Goal: Task Accomplishment & Management: Manage account settings

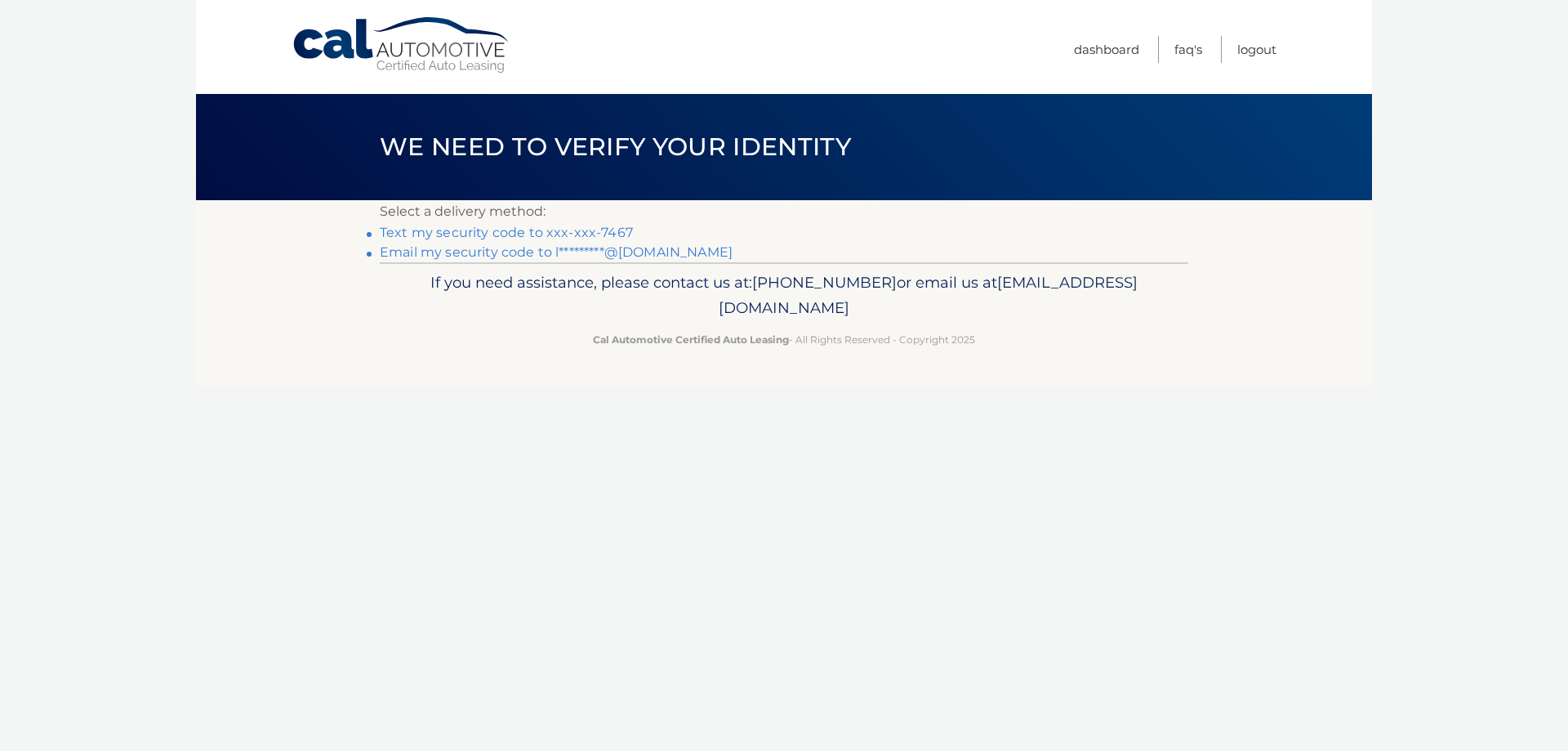
click at [452, 235] on link "Text my security code to xxx-xxx-7467" at bounding box center [506, 232] width 254 height 15
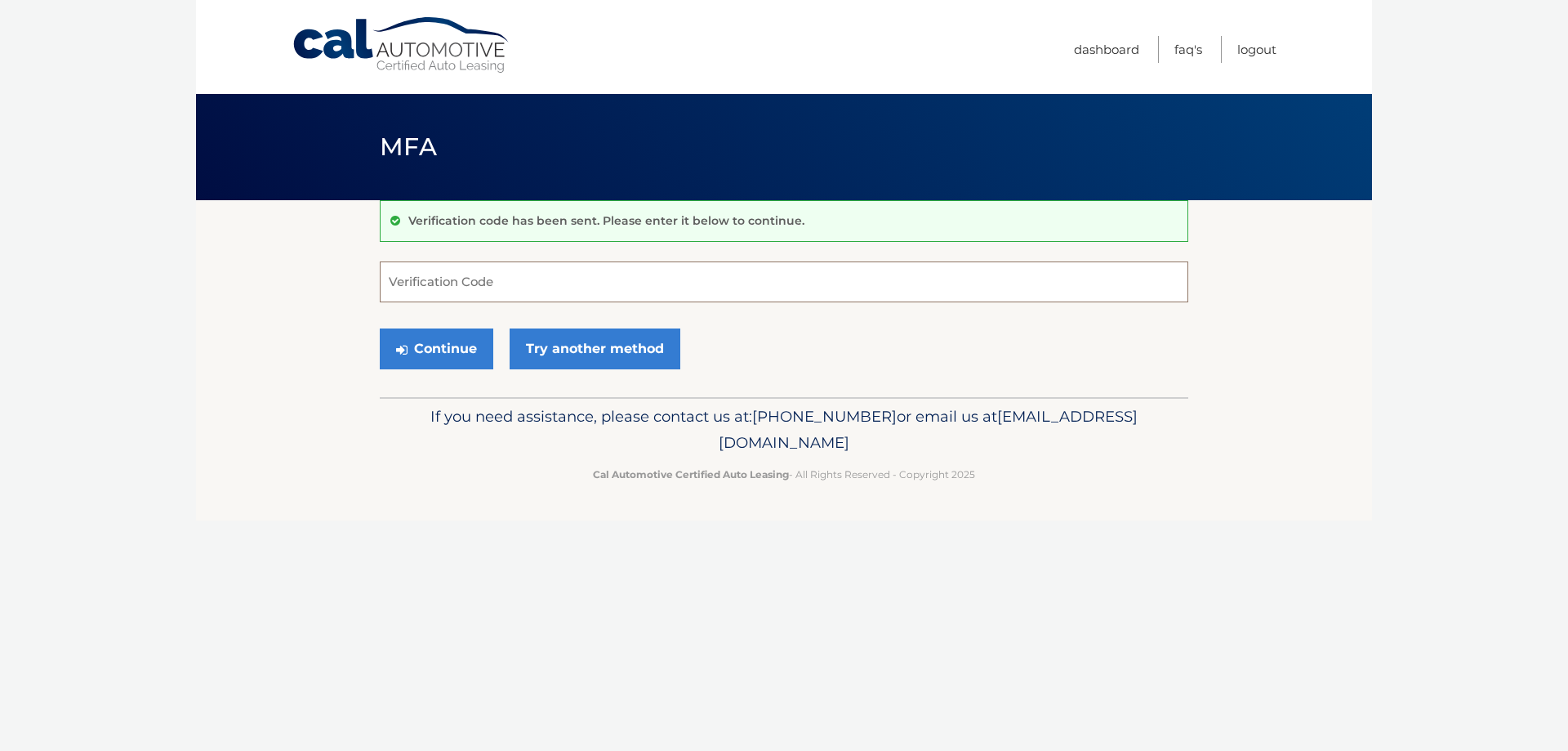
click at [451, 273] on input "Verification Code" at bounding box center [784, 281] width 809 height 41
type input "264247"
click at [397, 338] on button "Continue" at bounding box center [437, 348] width 113 height 41
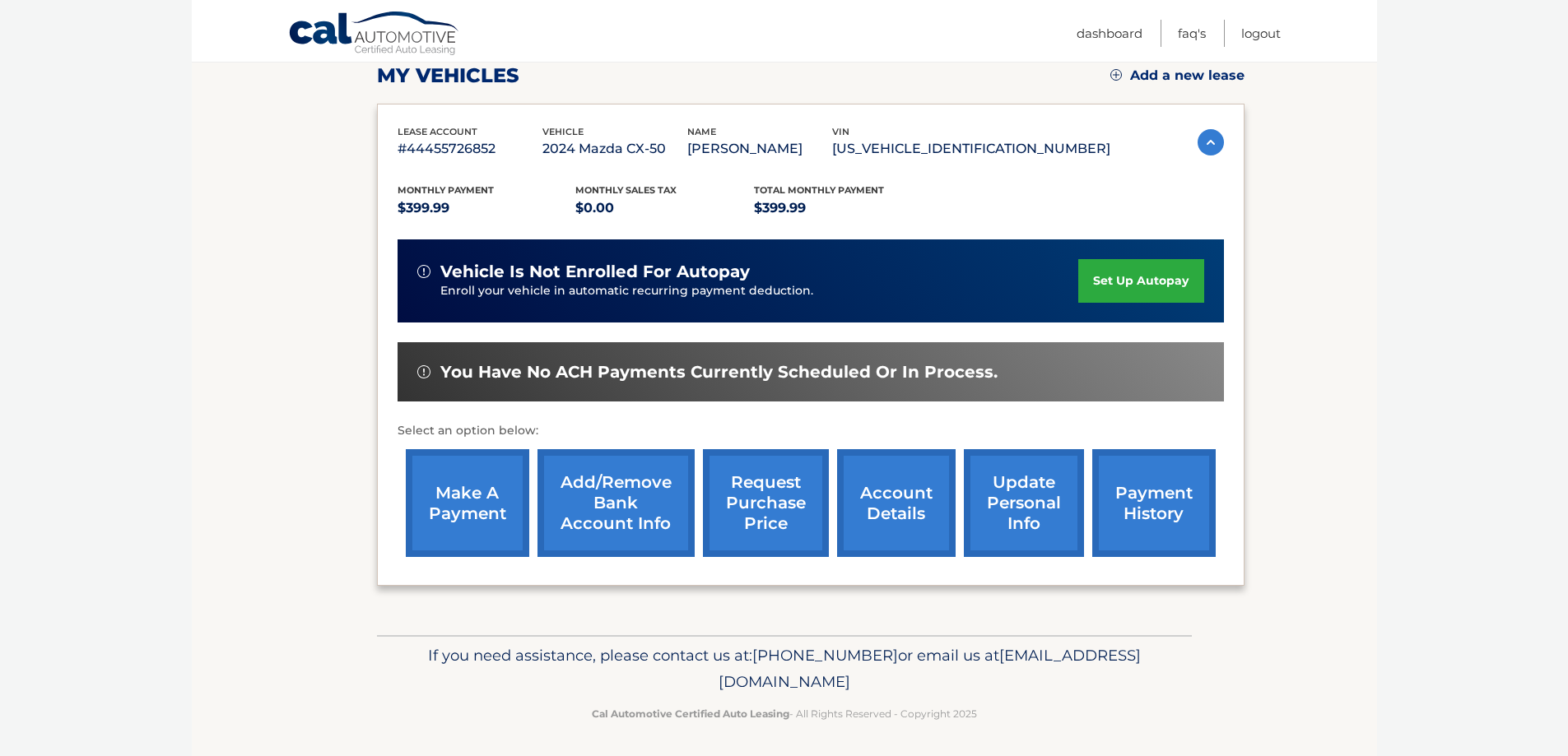
scroll to position [241, 0]
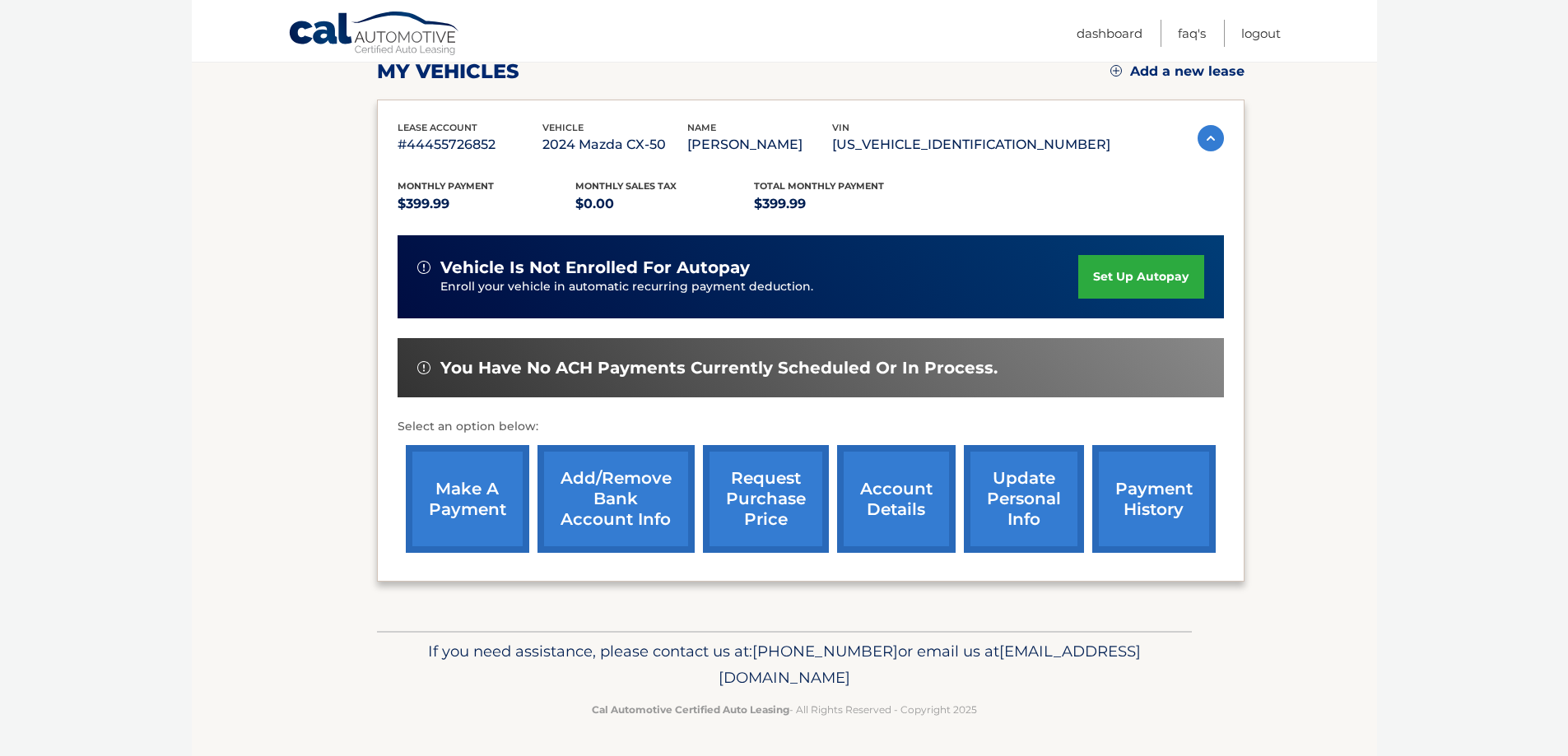
click at [894, 501] on link "account details" at bounding box center [896, 499] width 119 height 107
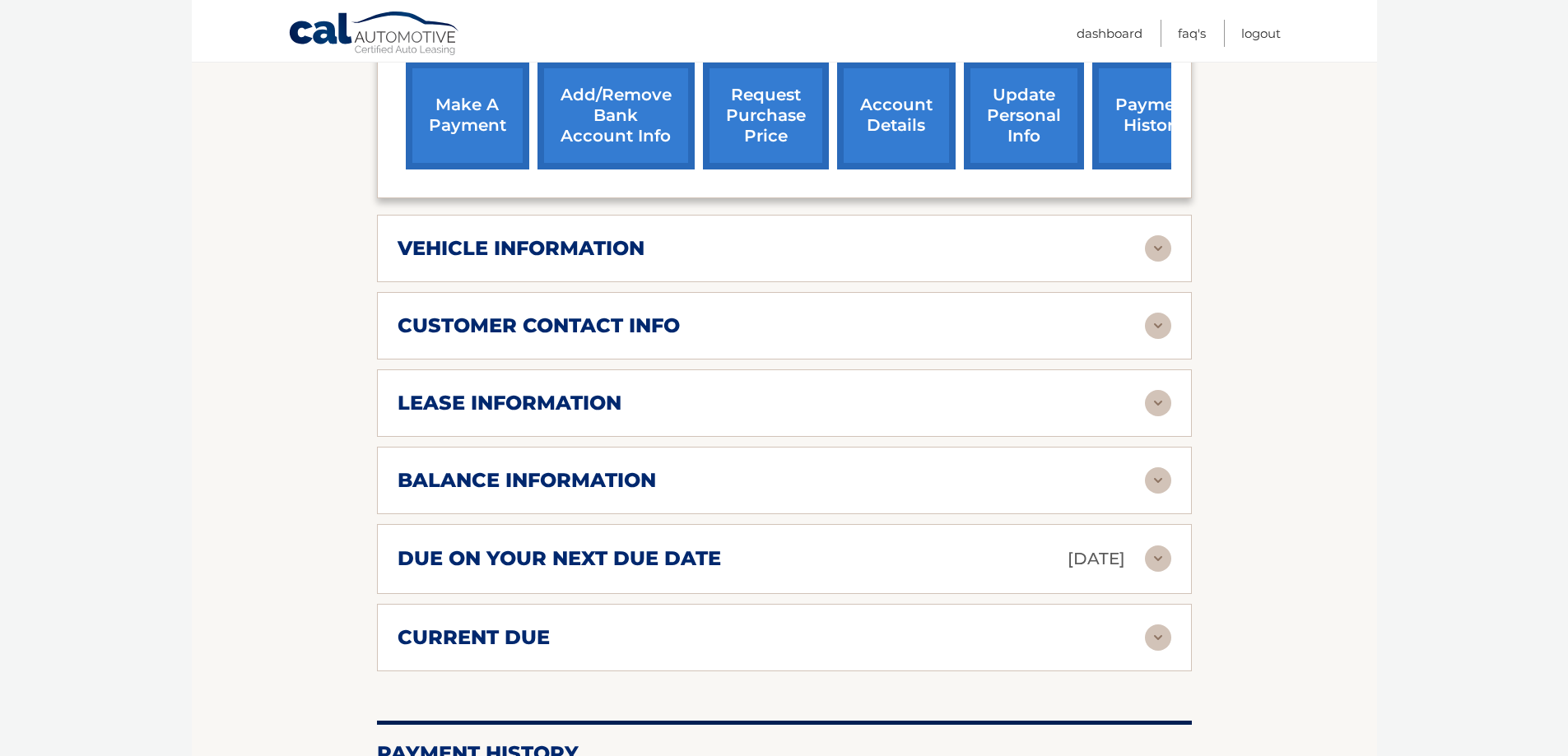
scroll to position [658, 0]
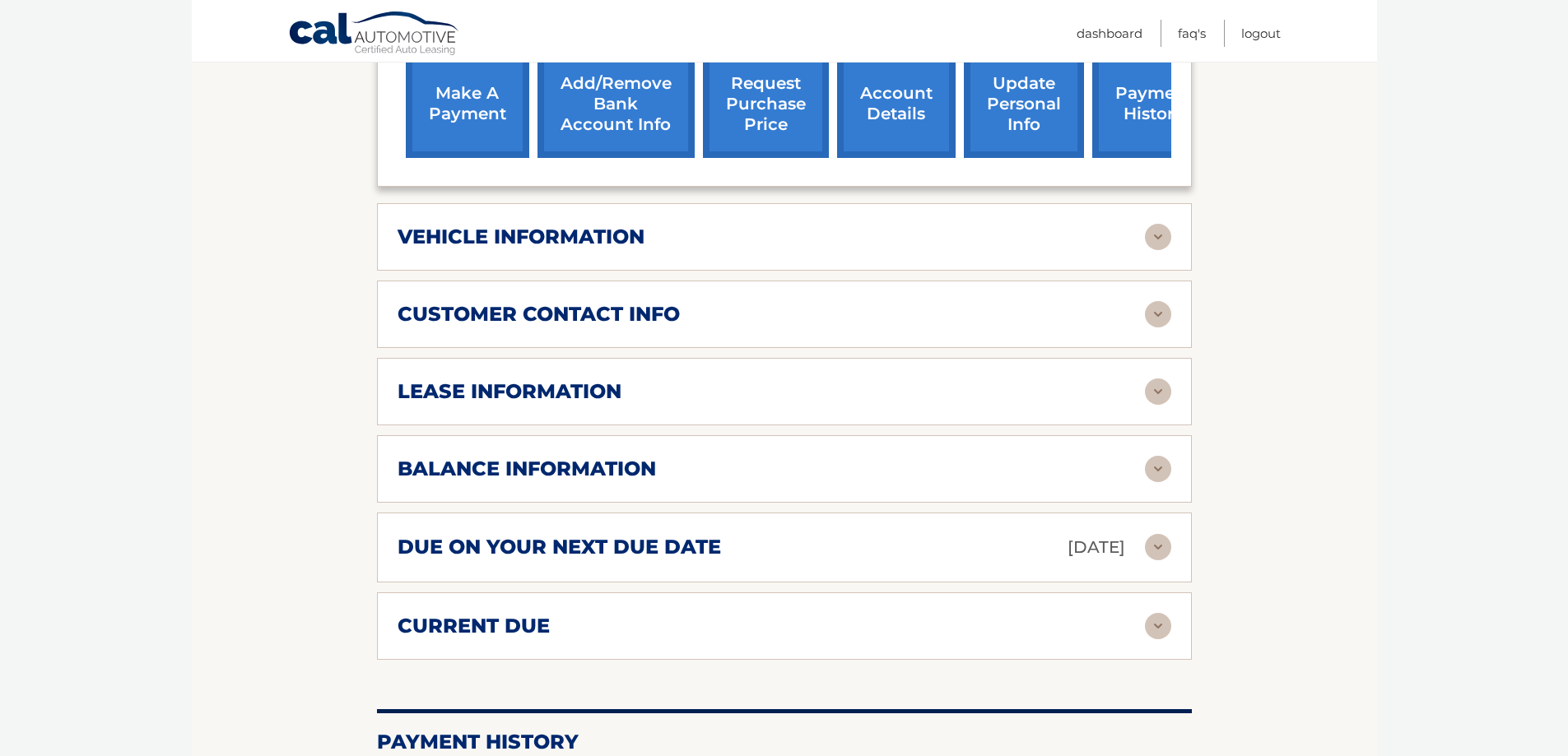
click at [1157, 632] on img at bounding box center [1158, 626] width 27 height 27
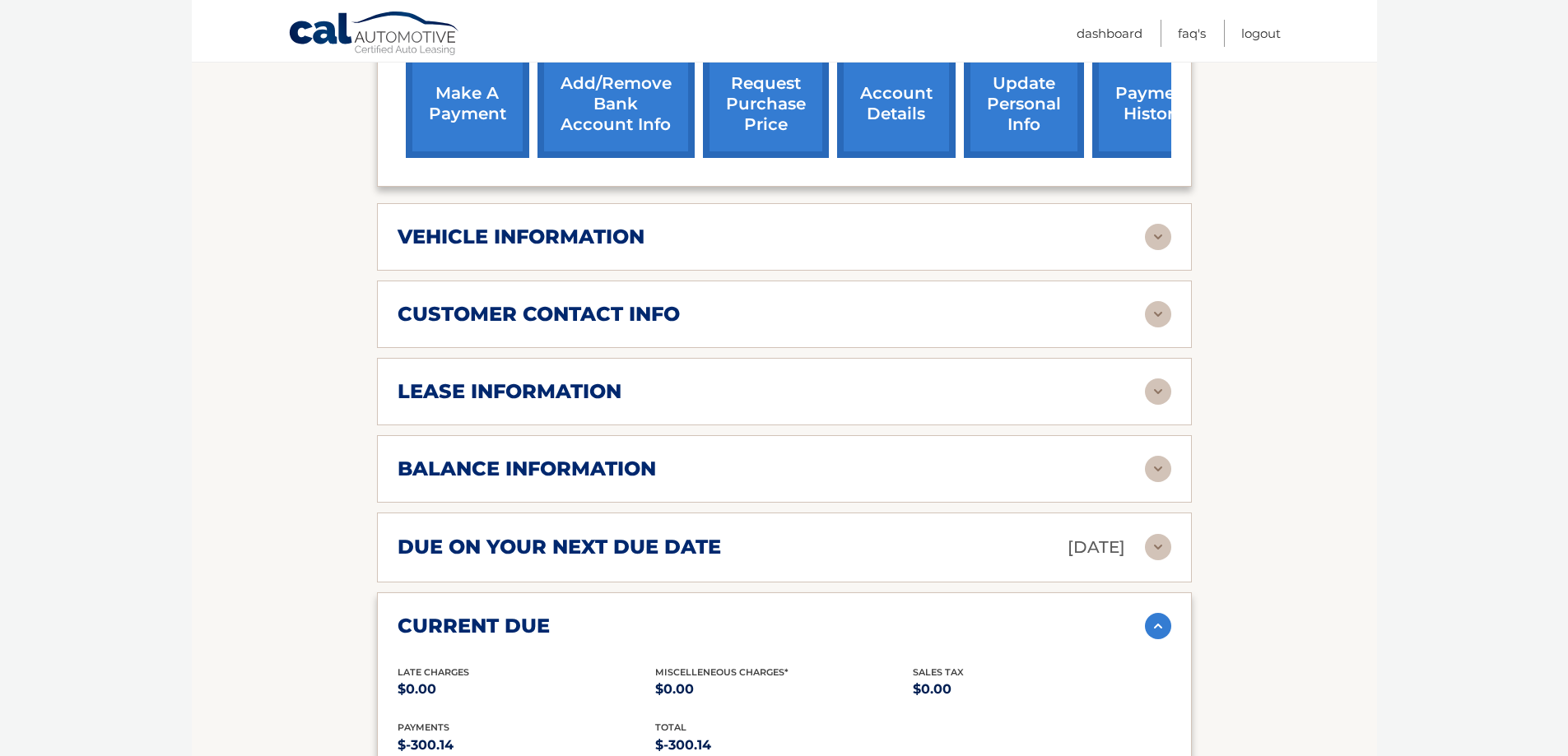
scroll to position [767, 0]
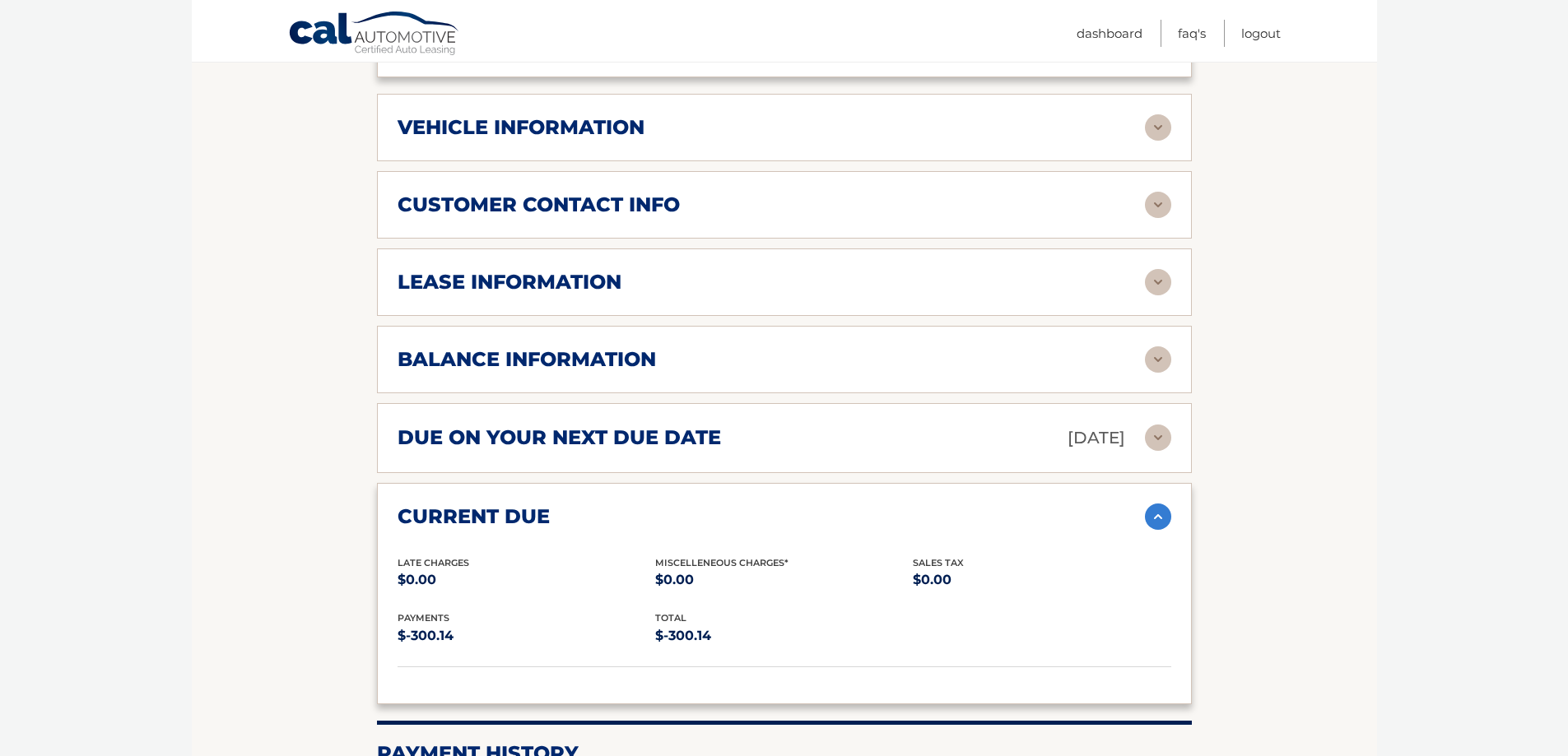
click at [1160, 508] on img at bounding box center [1158, 517] width 27 height 27
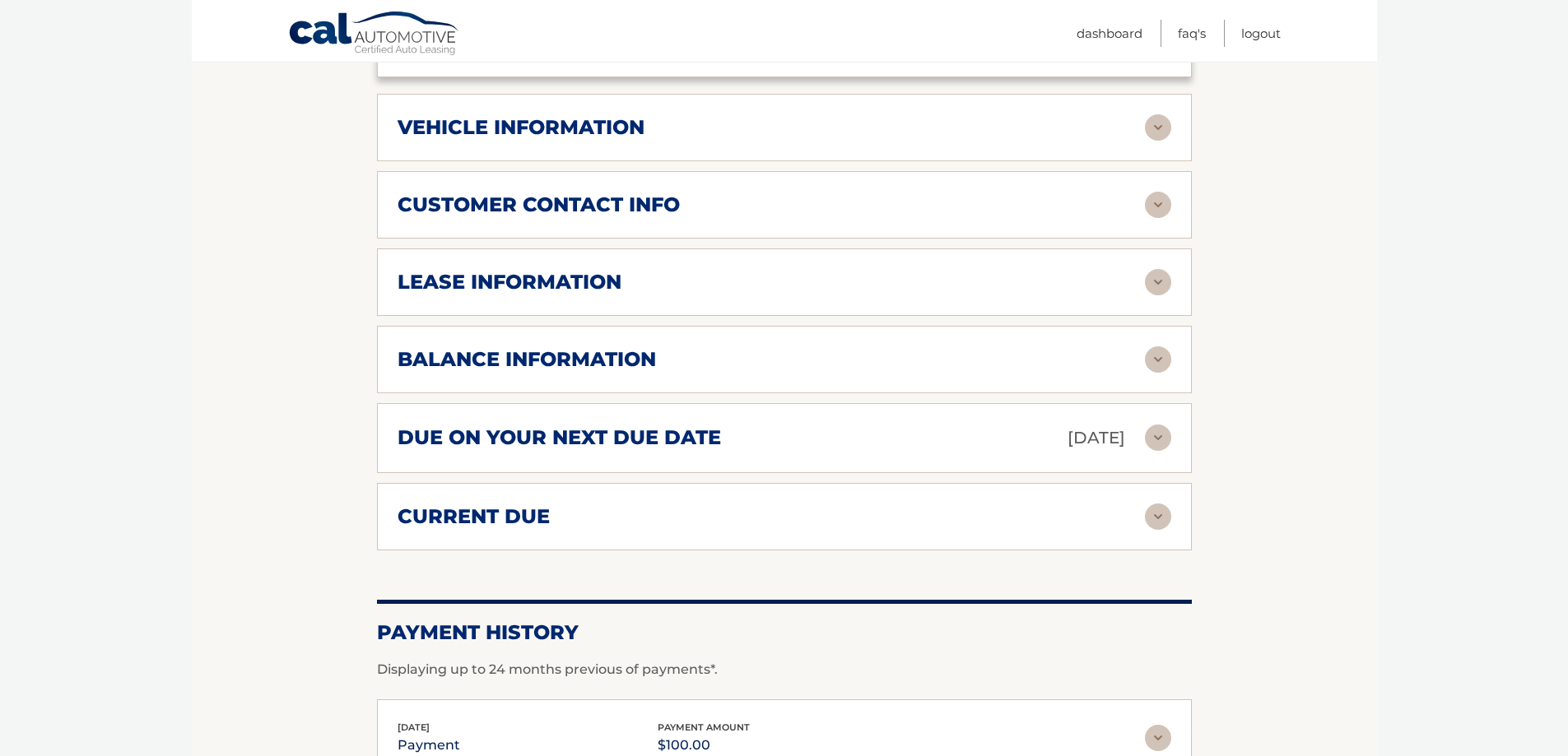
click at [1156, 441] on img at bounding box center [1158, 438] width 27 height 27
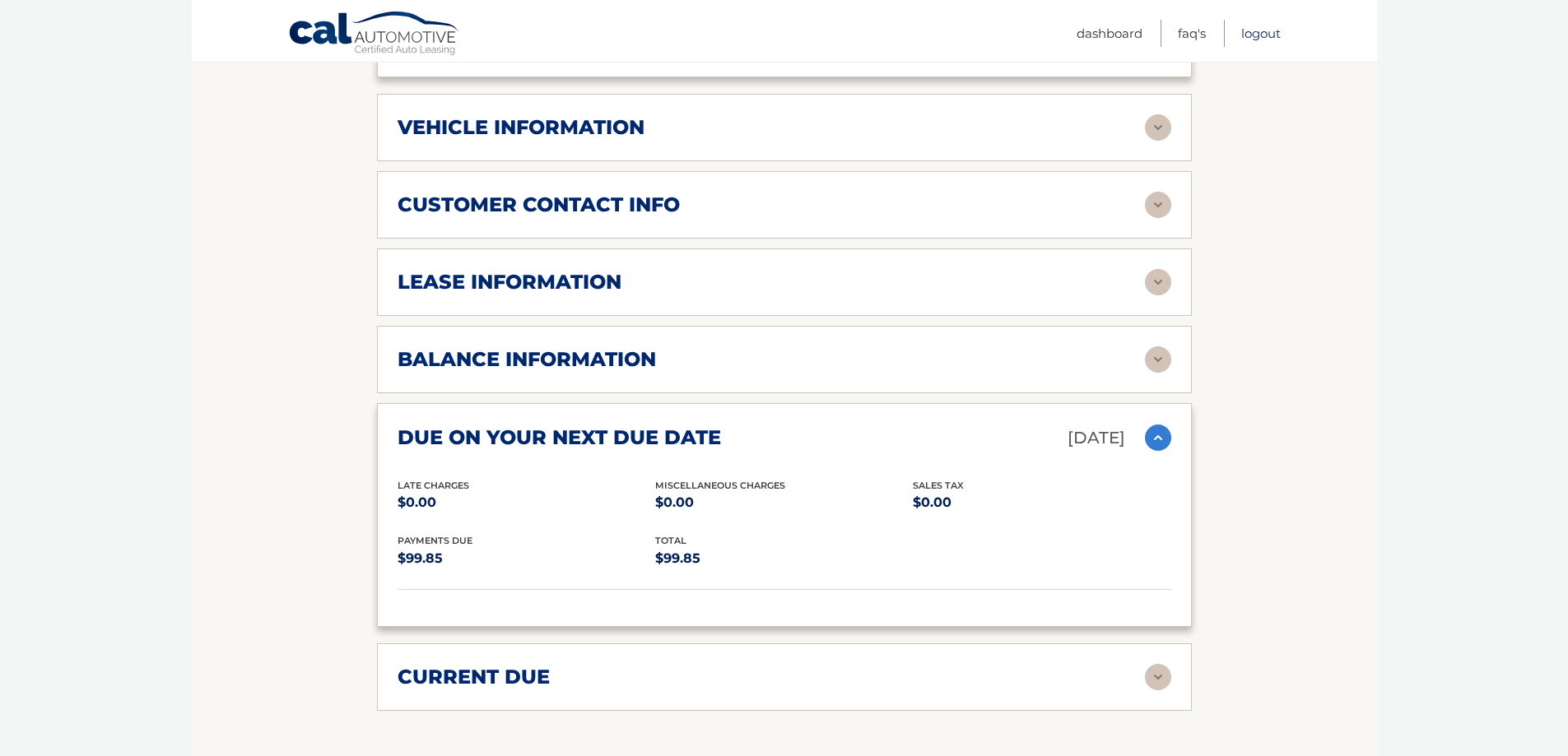
click at [1278, 34] on link "Logout" at bounding box center [1261, 33] width 40 height 28
